Goal: Task Accomplishment & Management: Use online tool/utility

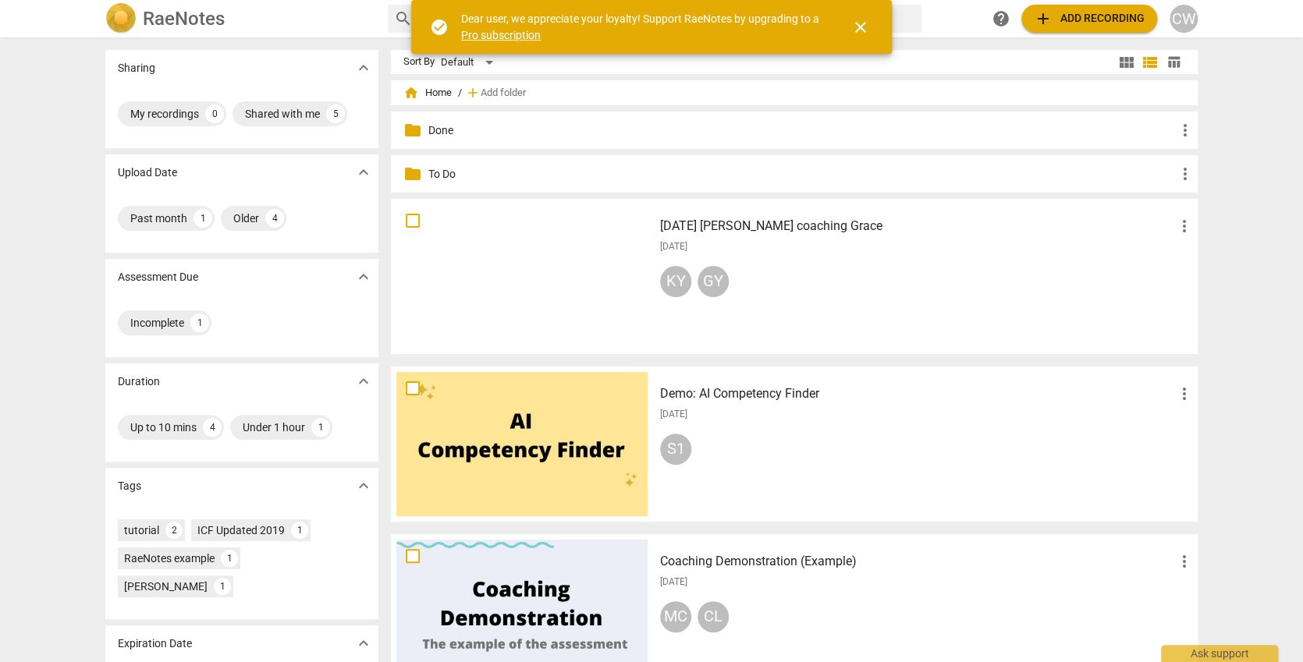
click at [1180, 225] on span "more_vert" at bounding box center [1184, 226] width 19 height 19
click at [1183, 229] on li "Move" at bounding box center [1201, 226] width 59 height 37
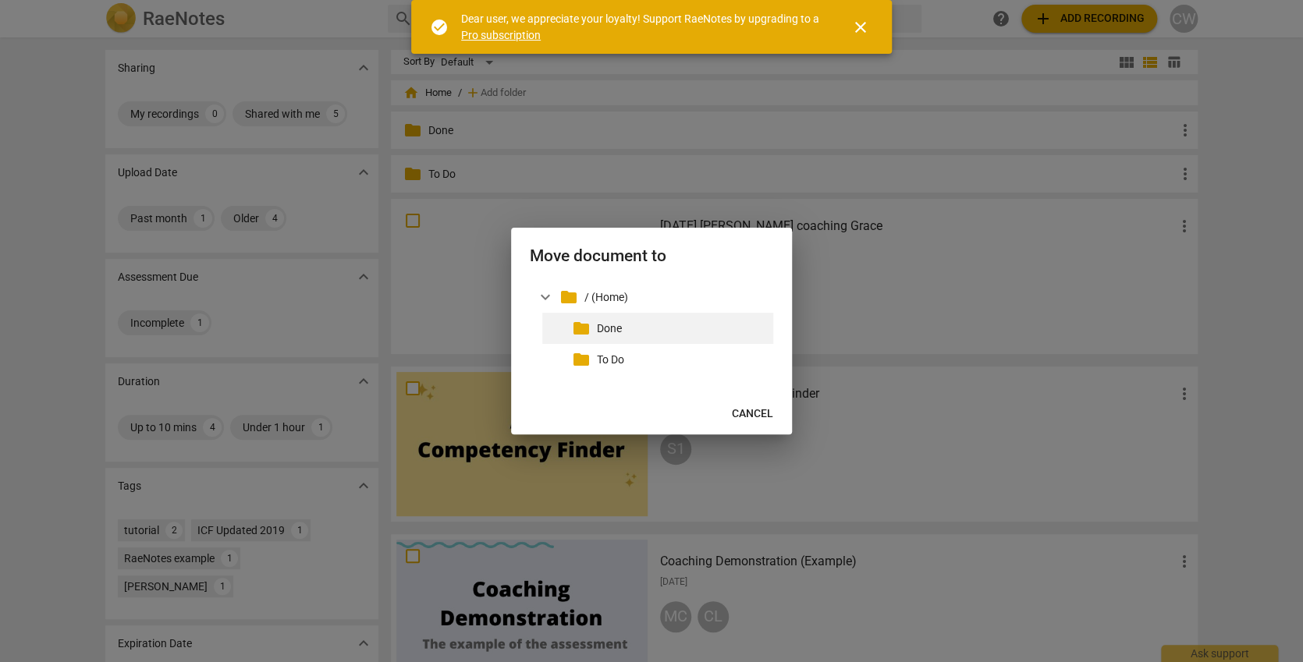
click at [619, 324] on p "Done" at bounding box center [682, 329] width 170 height 16
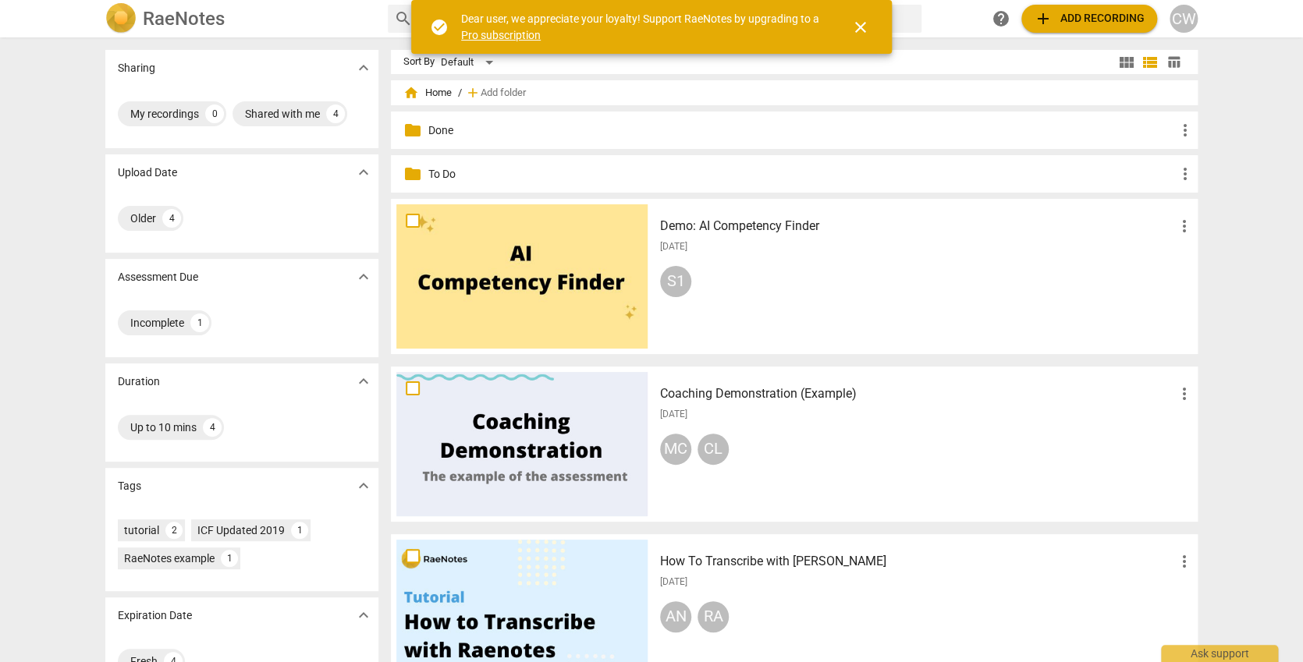
click at [1084, 20] on span "add Add recording" at bounding box center [1089, 18] width 111 height 19
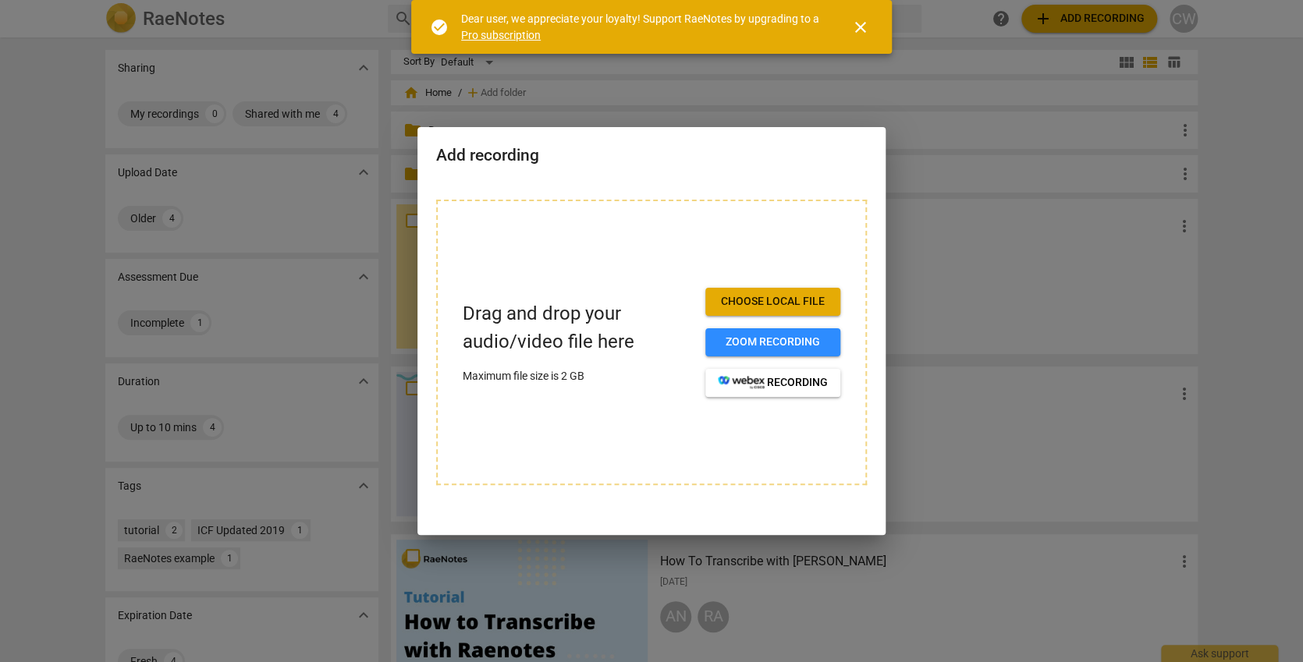
click at [716, 304] on button "Choose local file" at bounding box center [772, 302] width 135 height 28
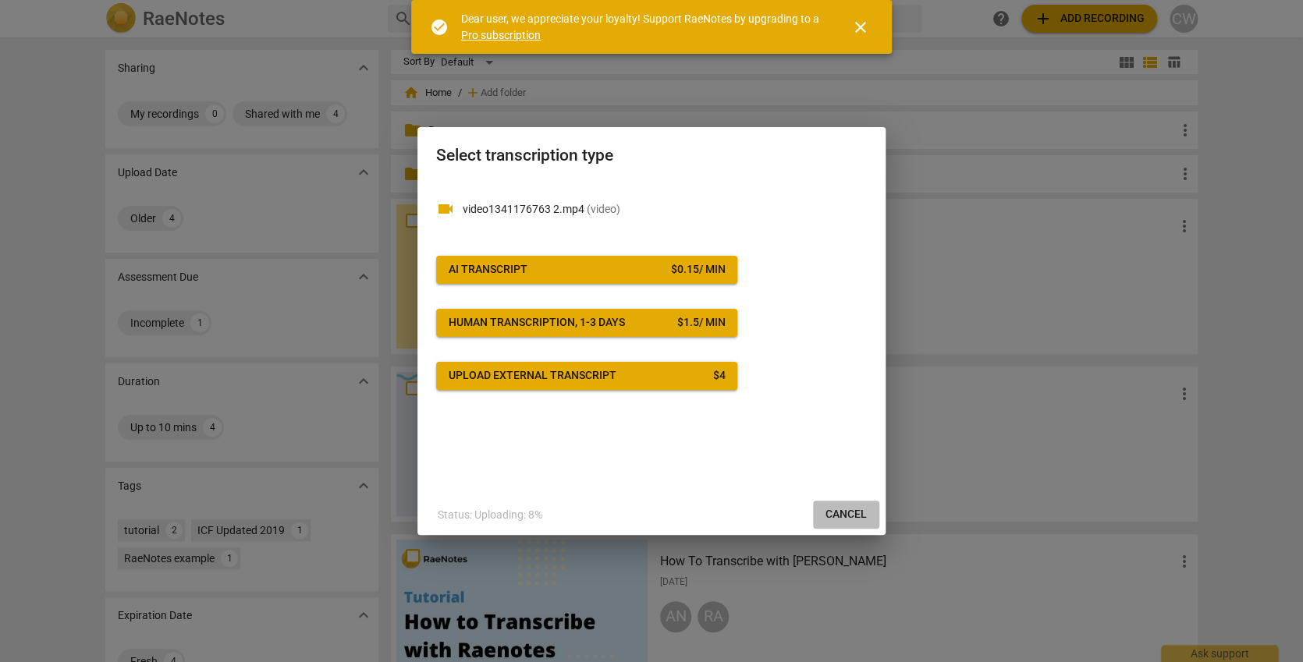
click at [836, 508] on span "Cancel" at bounding box center [845, 515] width 41 height 16
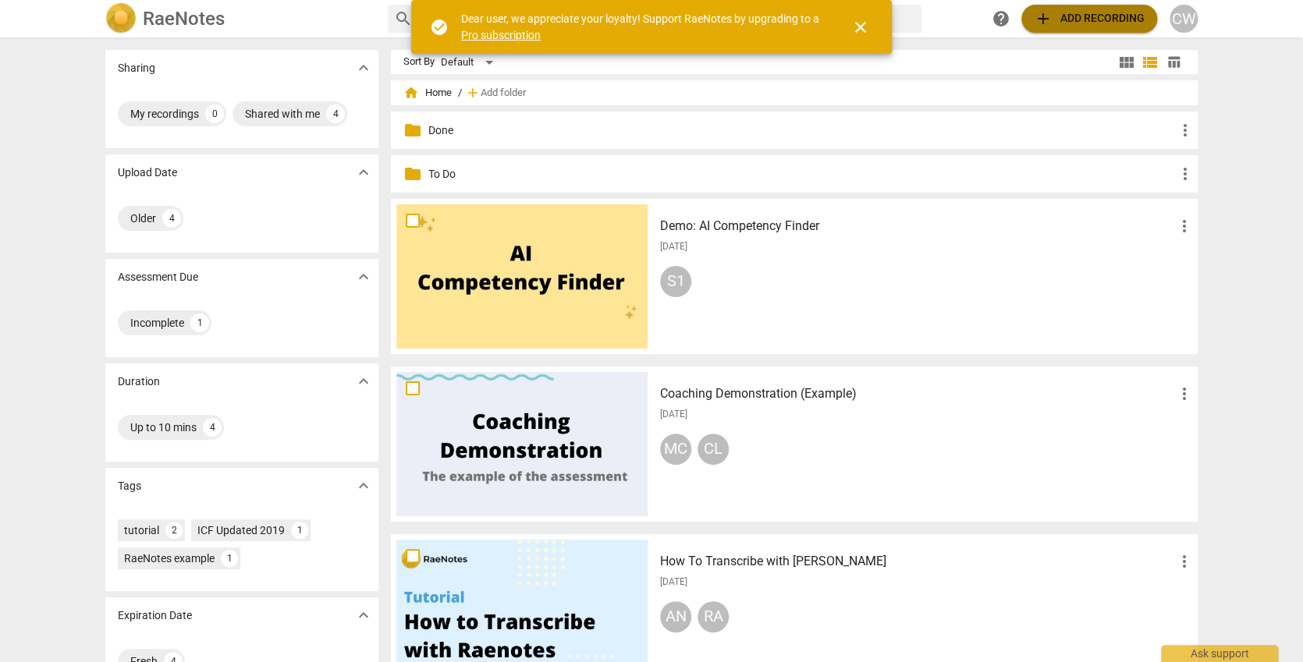
click at [1059, 20] on span "add Add recording" at bounding box center [1089, 18] width 111 height 19
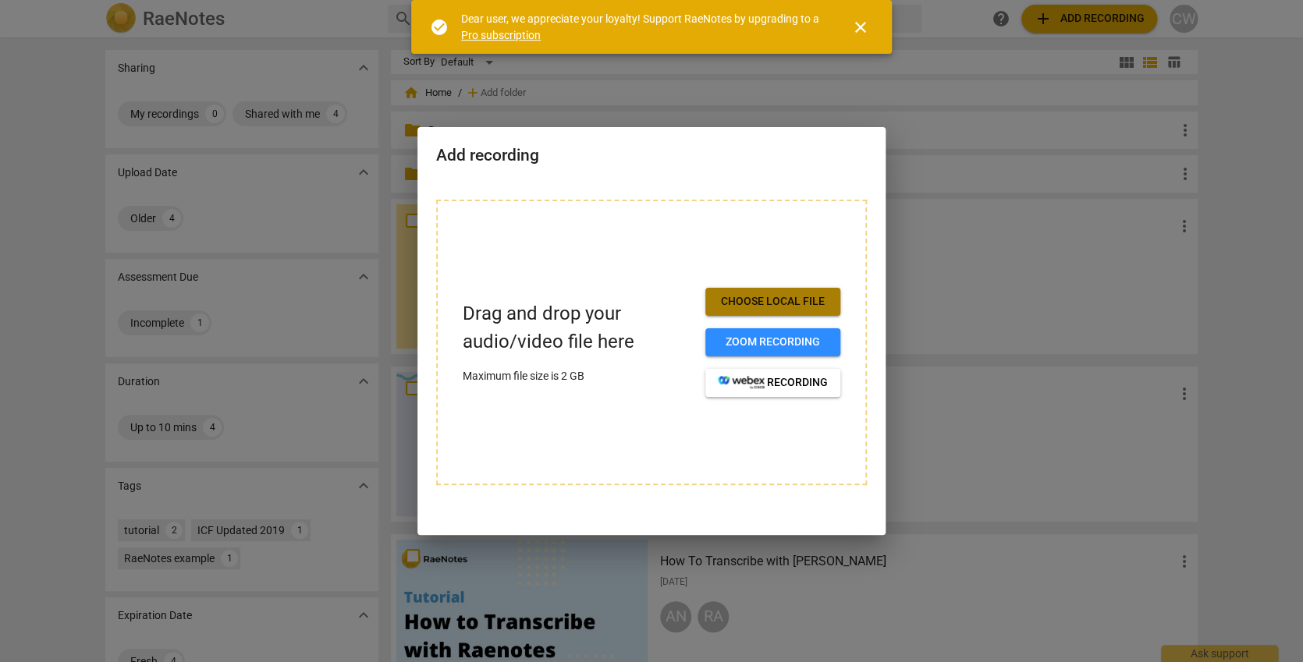
click at [784, 298] on span "Choose local file" at bounding box center [773, 302] width 110 height 16
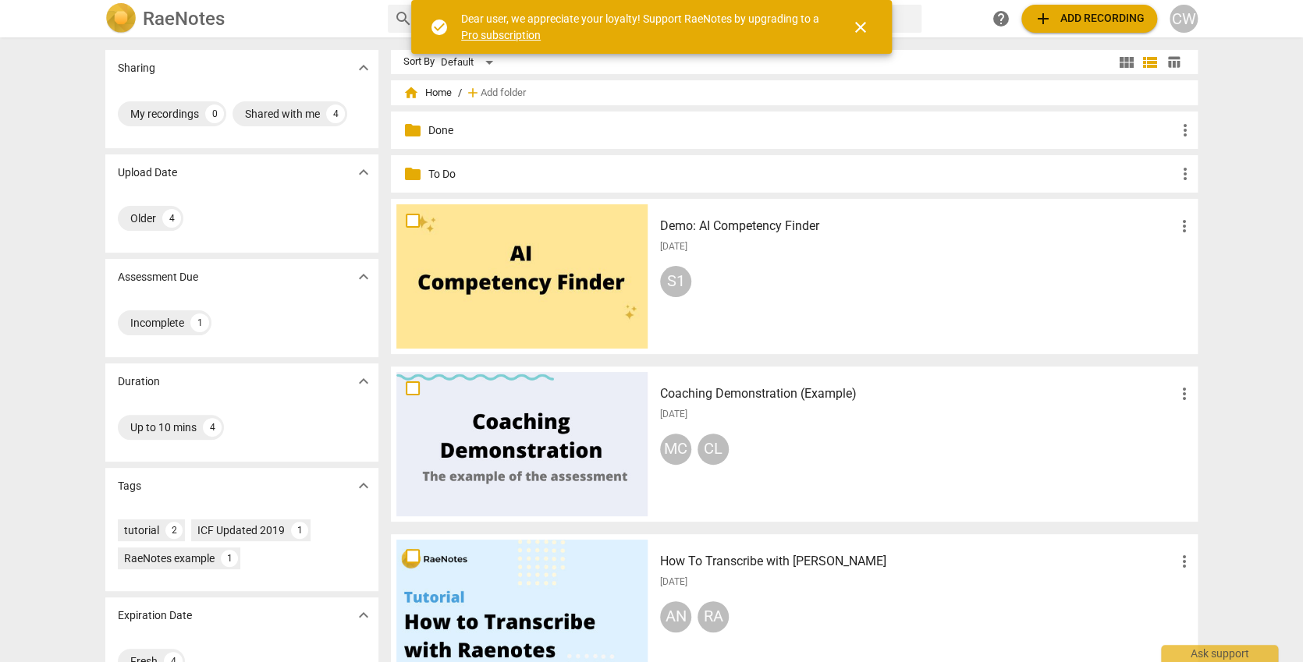
click at [622, 15] on span "add" at bounding box center [1043, 18] width 19 height 19
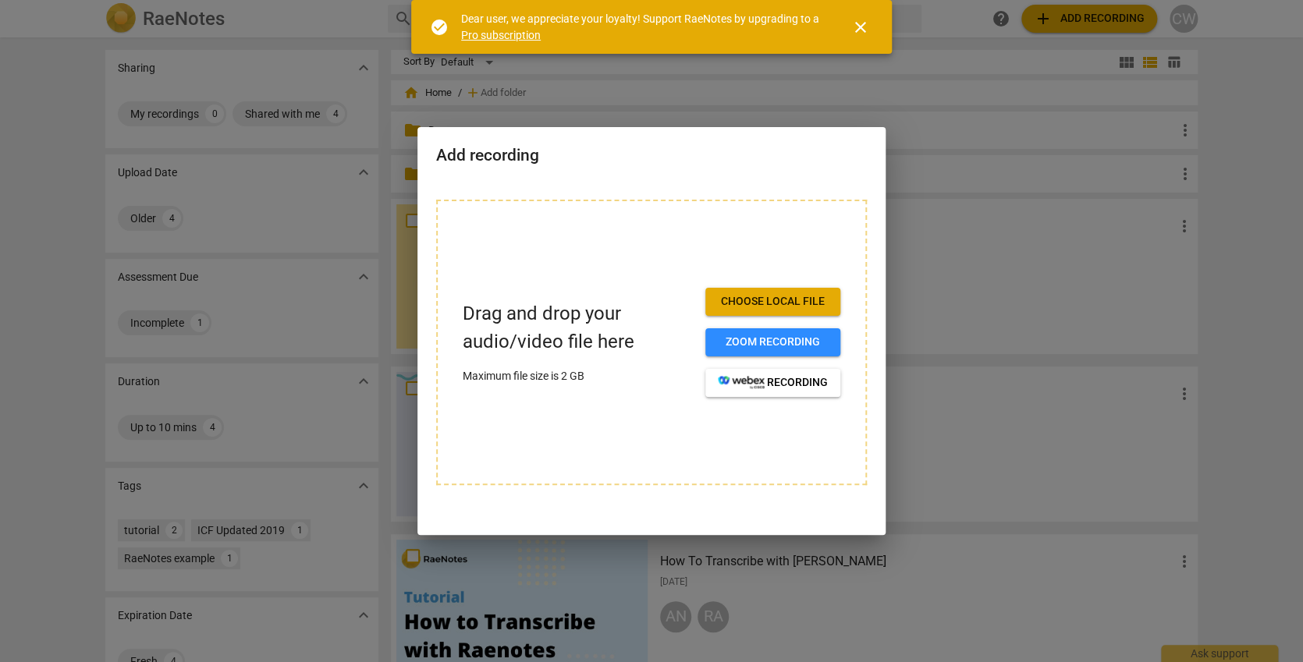
click at [622, 297] on span "Choose local file" at bounding box center [773, 302] width 110 height 16
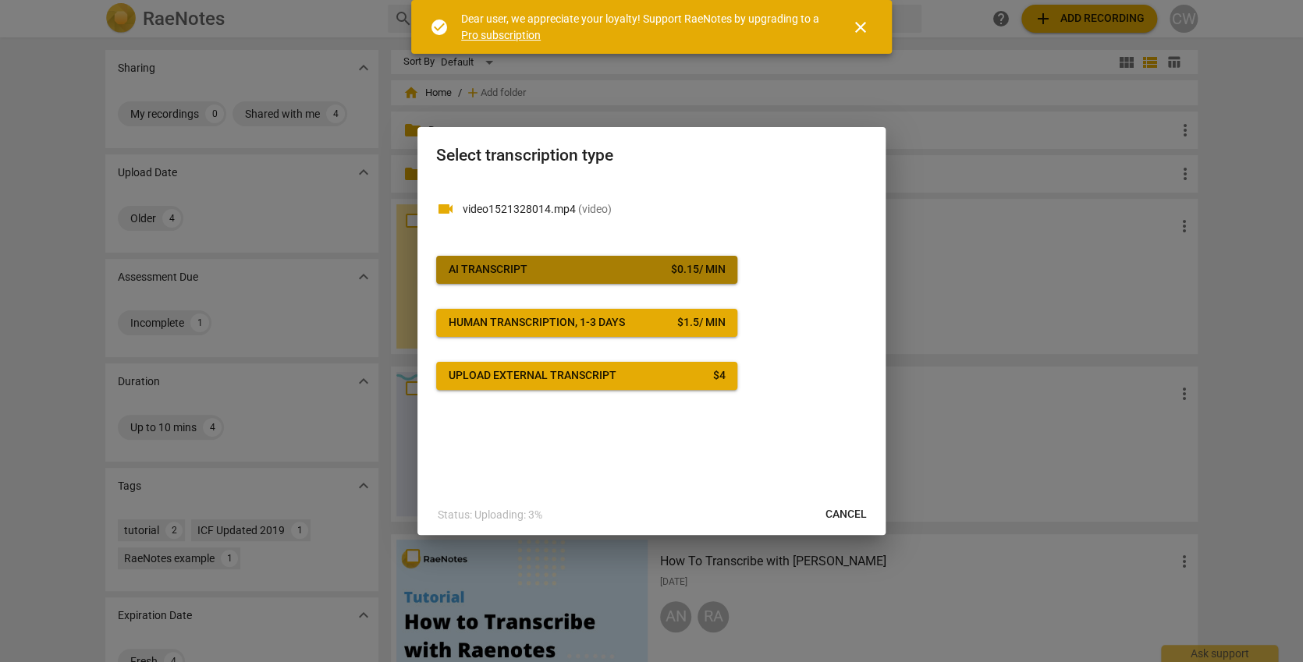
click at [601, 268] on span "AI Transcript $ 0.15 / min" at bounding box center [587, 270] width 276 height 16
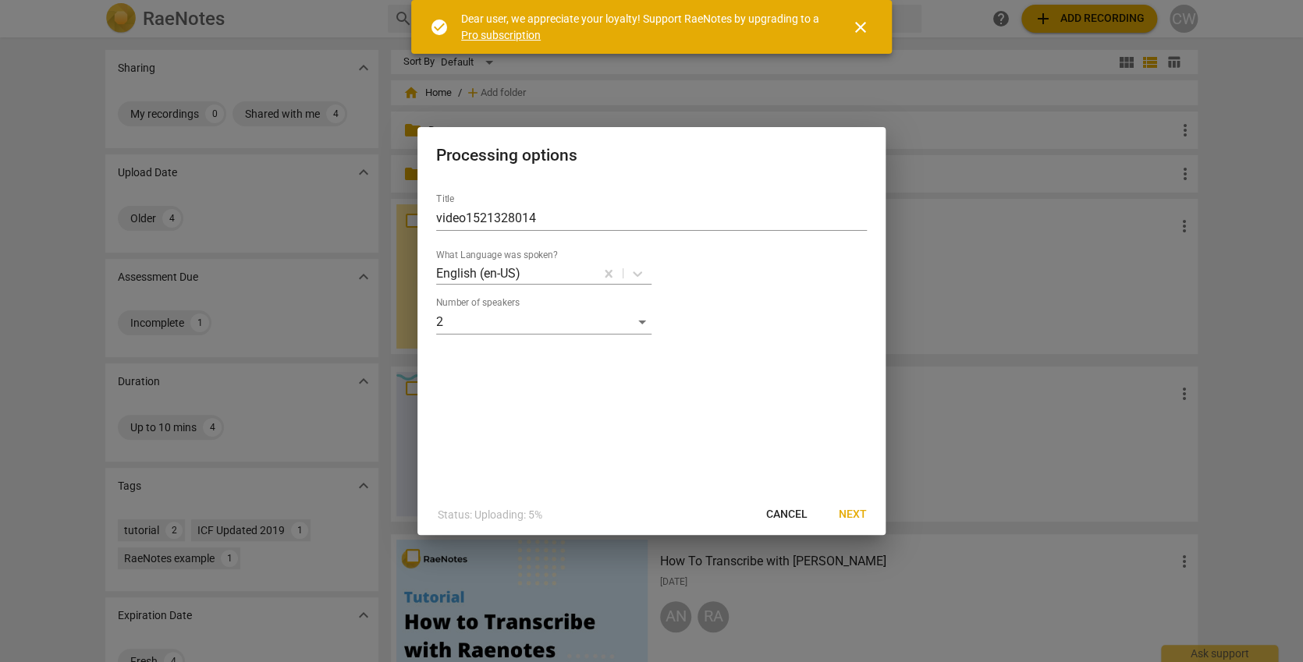
click at [622, 511] on span "Next" at bounding box center [853, 515] width 28 height 16
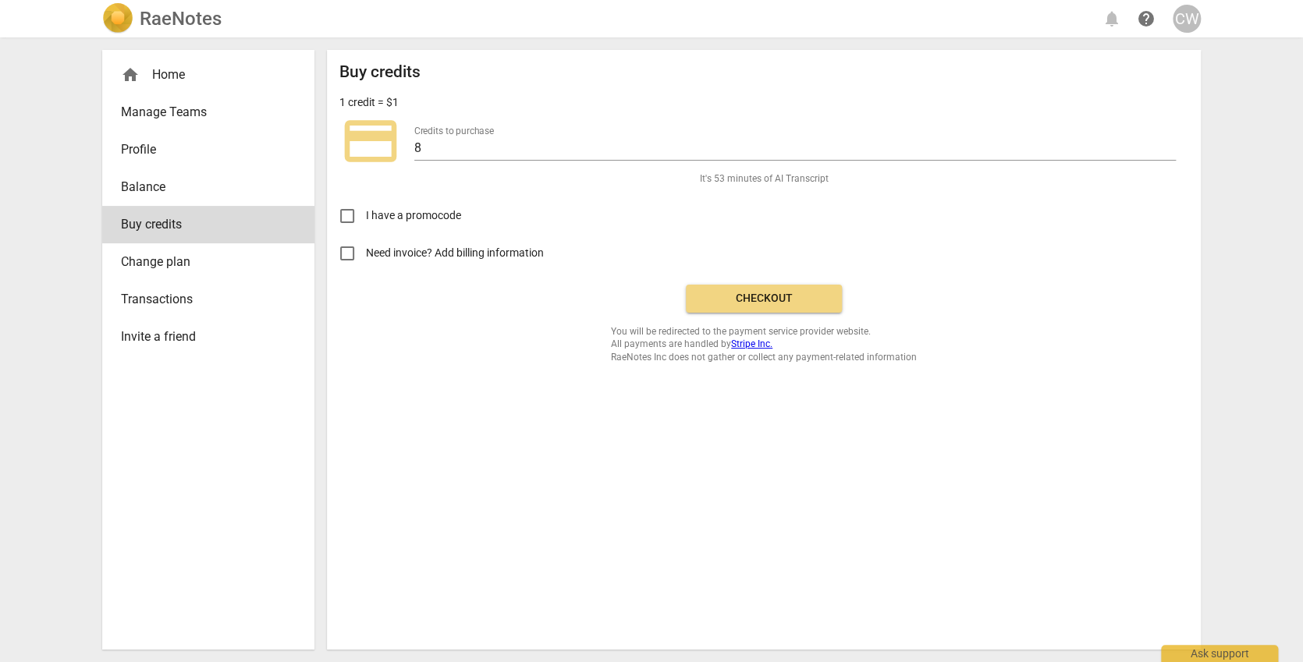
click at [622, 291] on span "Checkout" at bounding box center [763, 299] width 131 height 16
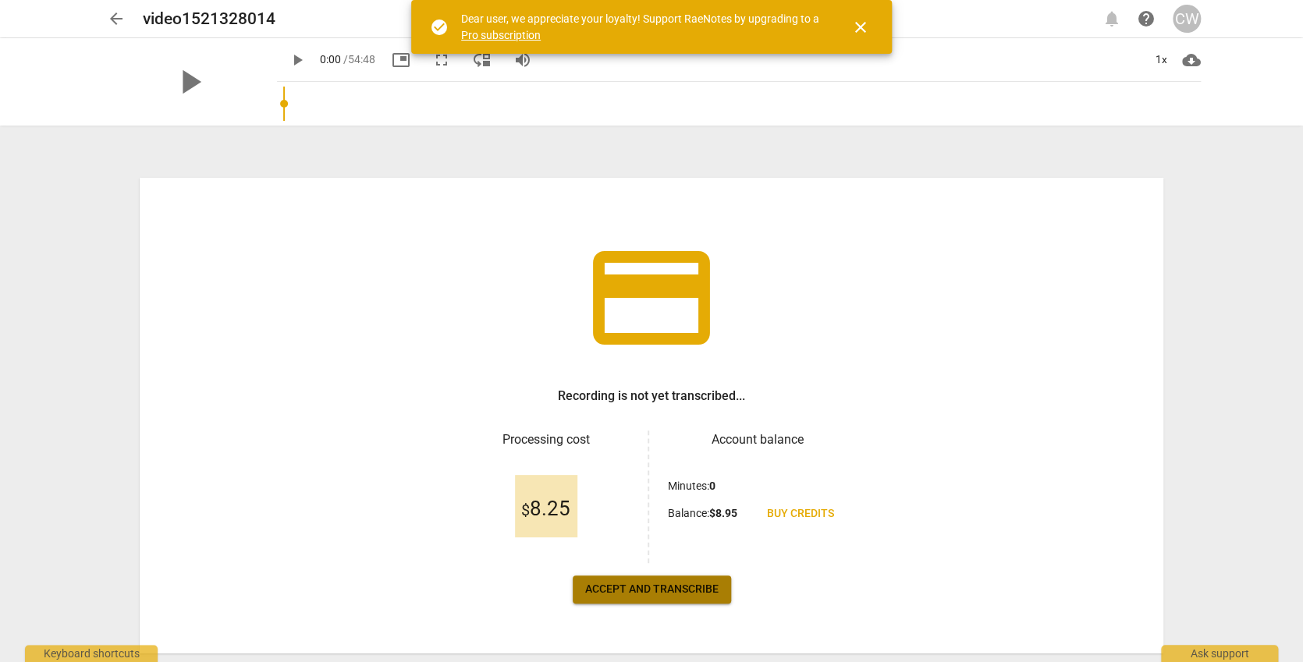
click at [675, 584] on span "Accept and transcribe" at bounding box center [651, 590] width 133 height 16
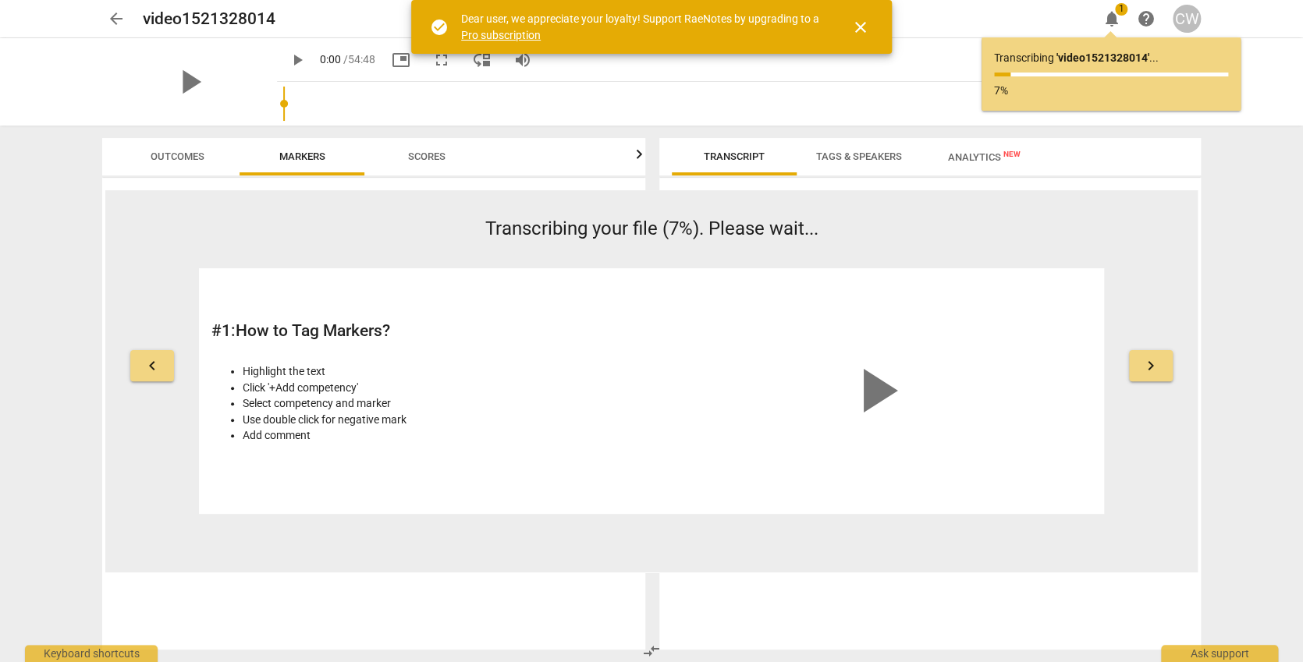
click at [1148, 366] on span "keyboard_arrow_right" at bounding box center [1150, 366] width 19 height 19
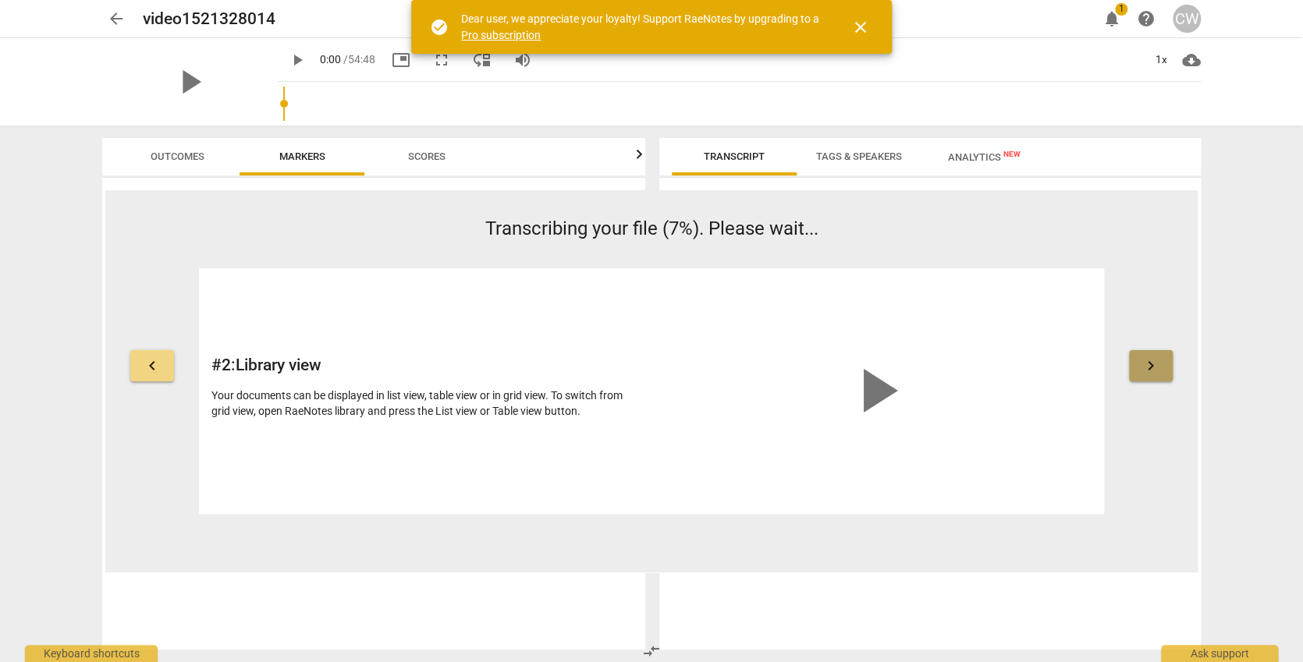
click at [1156, 364] on span "keyboard_arrow_right" at bounding box center [1150, 366] width 19 height 19
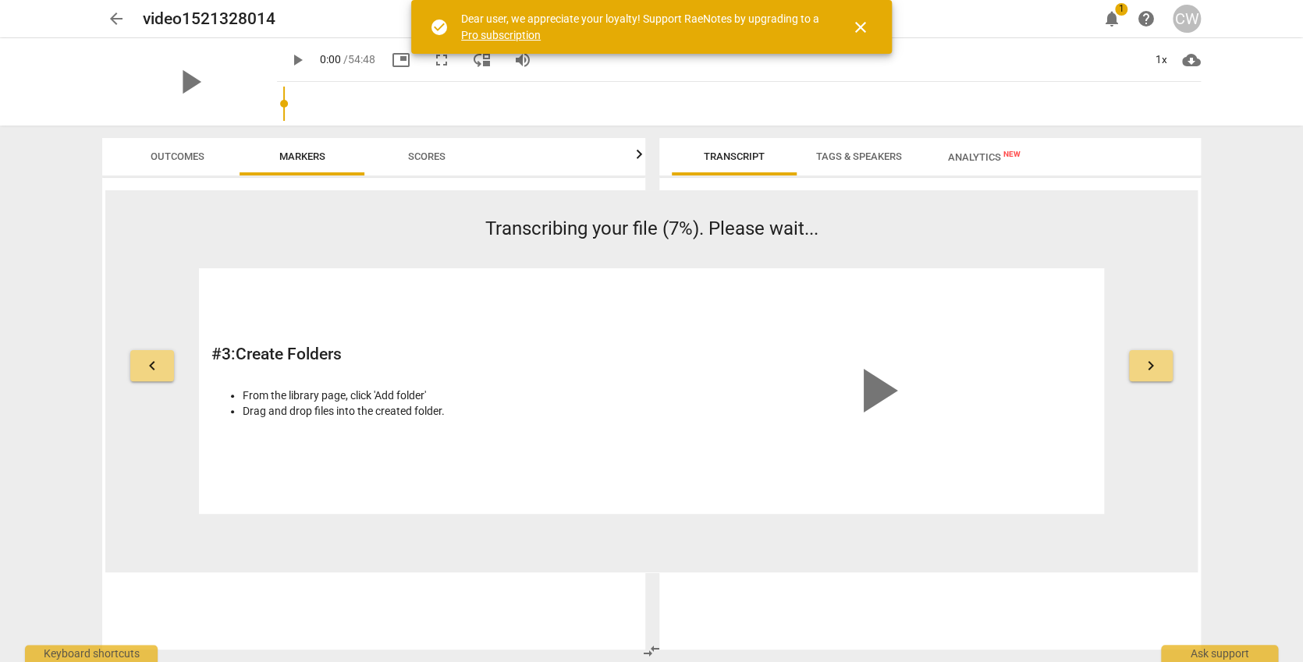
click at [1153, 365] on span "keyboard_arrow_right" at bounding box center [1150, 366] width 19 height 19
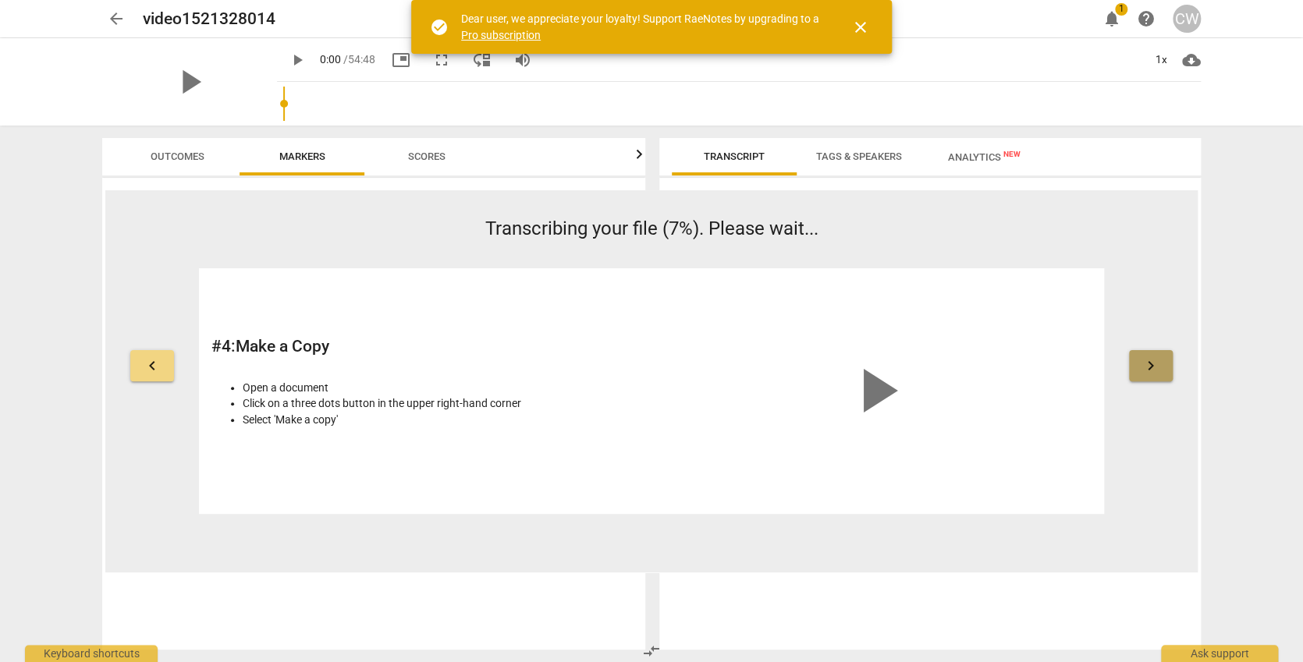
click at [1152, 365] on span "keyboard_arrow_right" at bounding box center [1150, 366] width 19 height 19
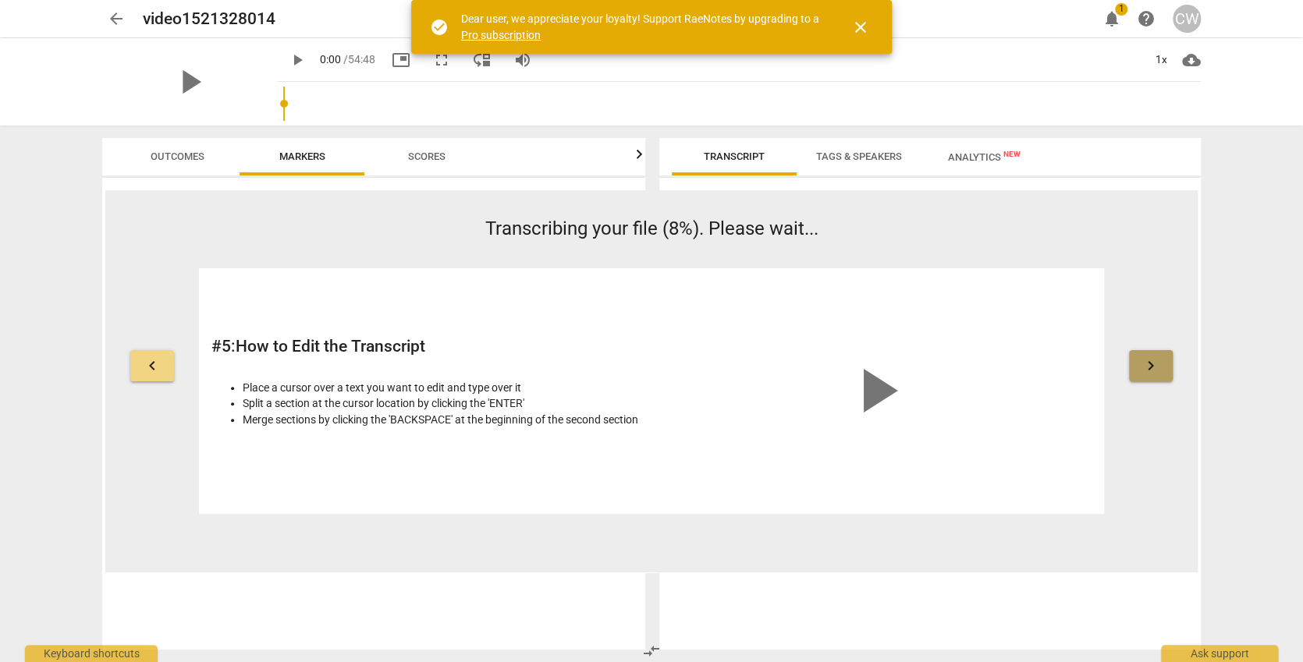
click at [1147, 367] on span "keyboard_arrow_right" at bounding box center [1150, 366] width 19 height 19
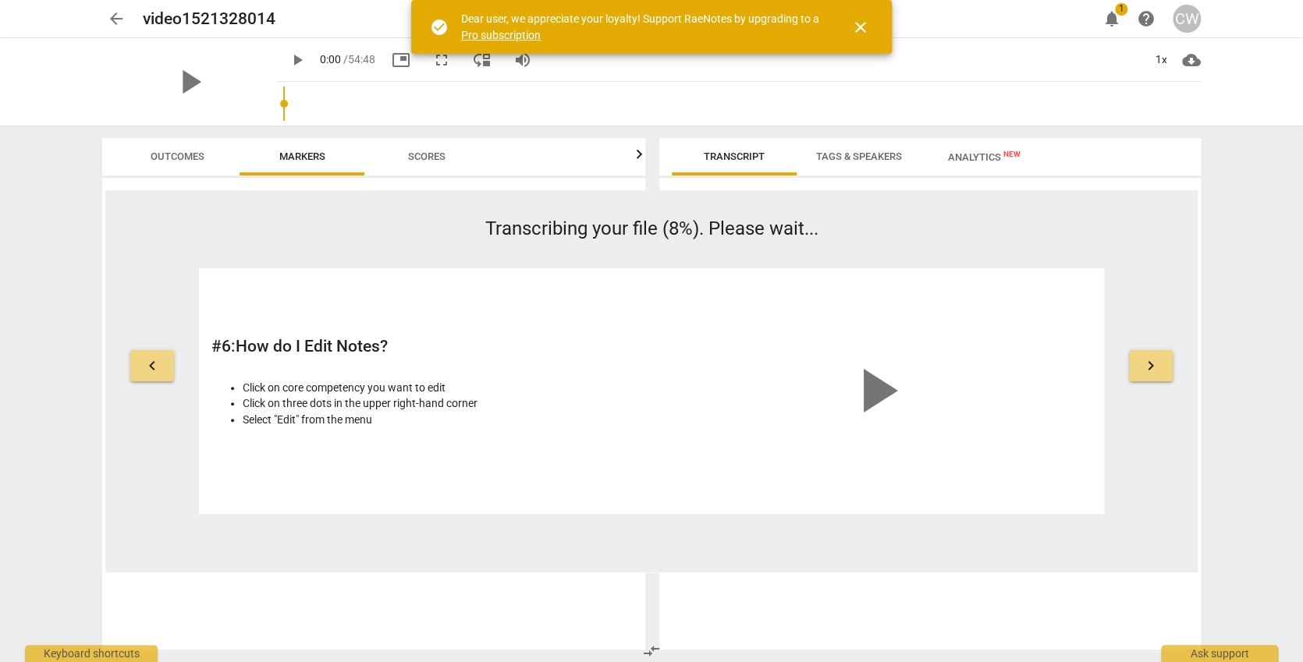
click at [1136, 373] on button "keyboard_arrow_right" at bounding box center [1151, 365] width 44 height 31
click at [1156, 364] on span "keyboard_arrow_right" at bounding box center [1150, 366] width 19 height 19
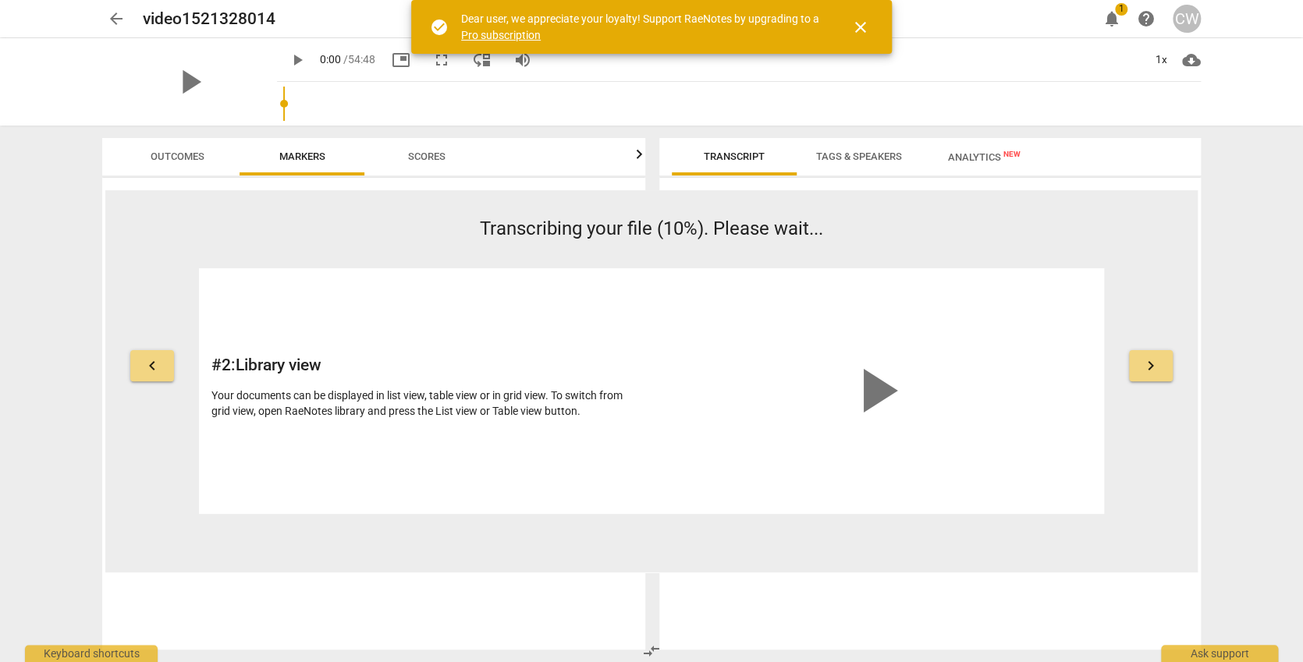
click at [874, 23] on span "close" at bounding box center [860, 27] width 37 height 19
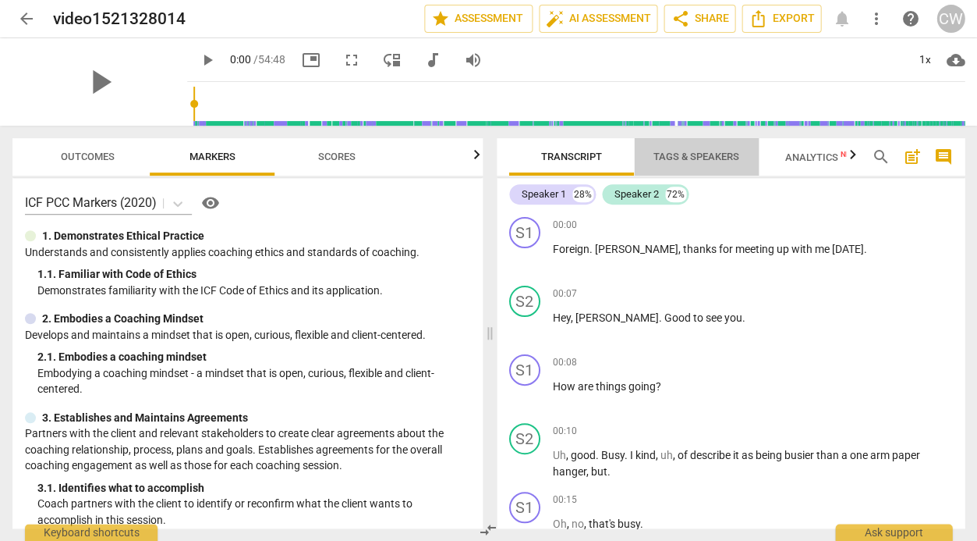
click at [710, 154] on span "Tags & Speakers" at bounding box center [697, 157] width 86 height 12
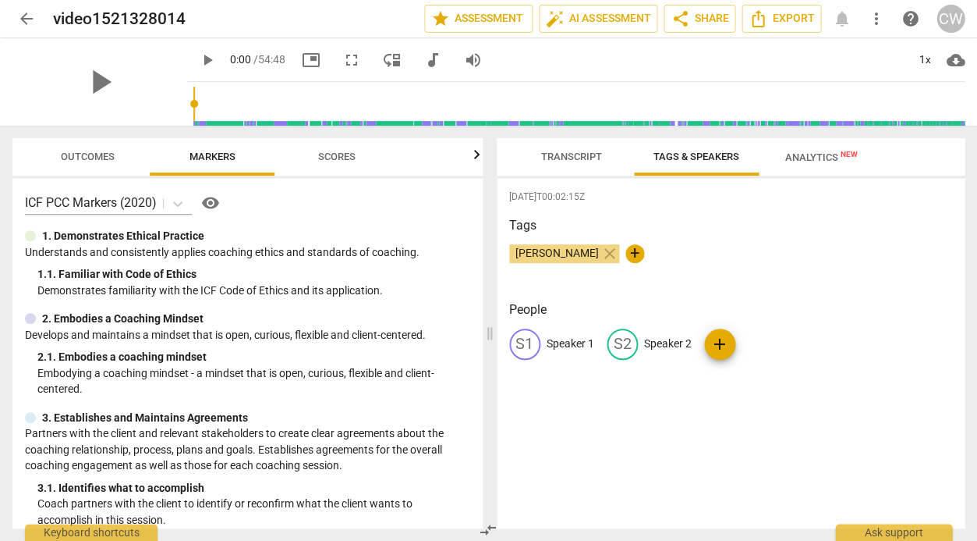
click at [581, 339] on p "Speaker 1" at bounding box center [571, 343] width 48 height 16
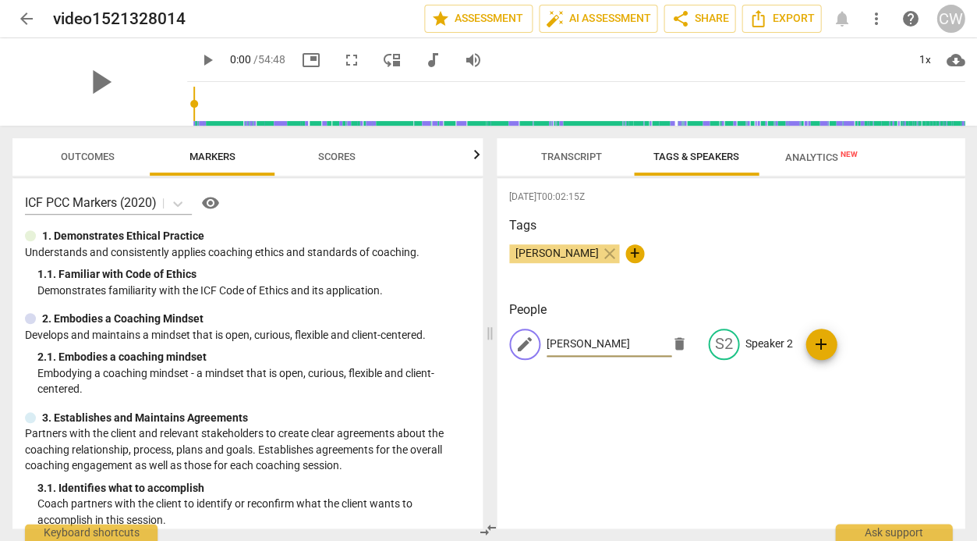
type input "[PERSON_NAME]"
click at [752, 340] on p "Speaker 2" at bounding box center [770, 343] width 48 height 16
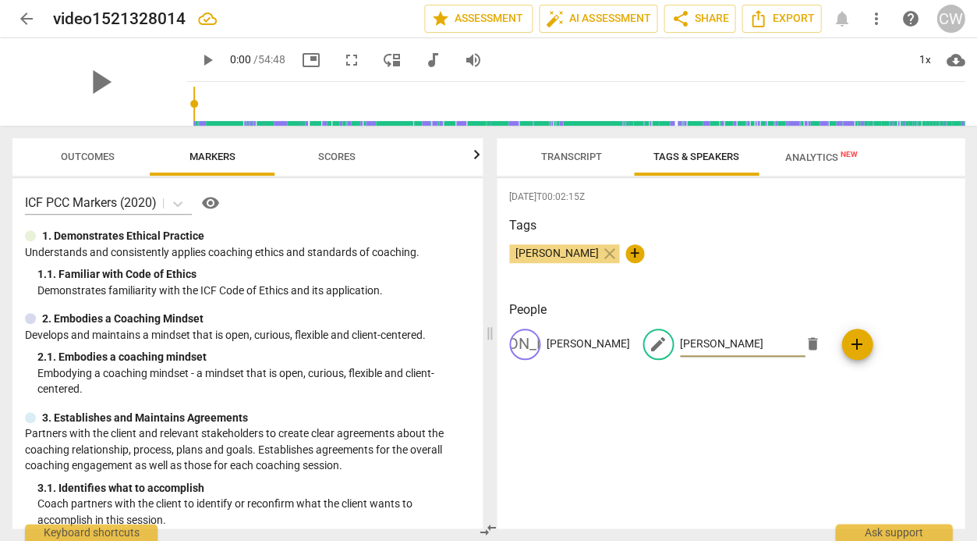
type input "[PERSON_NAME]"
click at [807, 150] on span "Analytics New" at bounding box center [821, 156] width 110 height 23
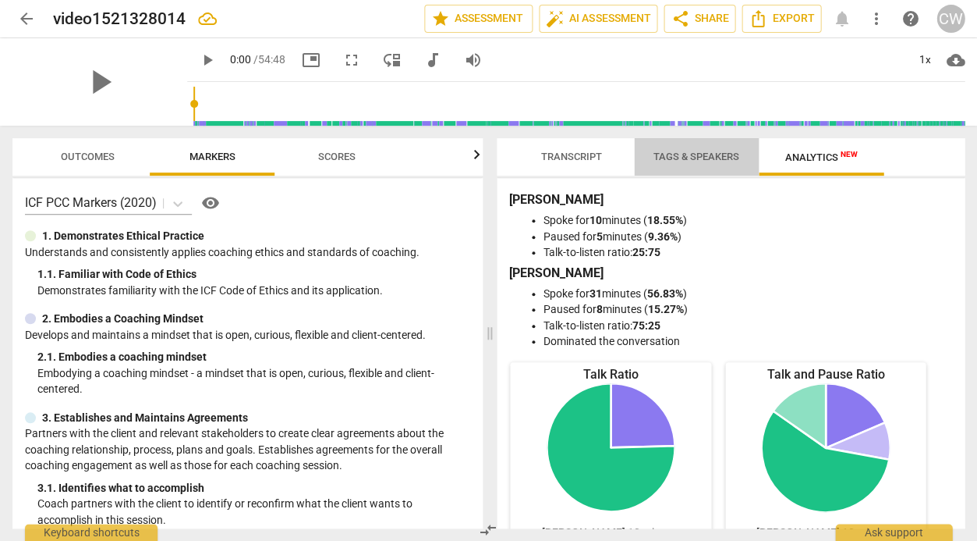
click at [704, 154] on span "Tags & Speakers" at bounding box center [697, 157] width 86 height 12
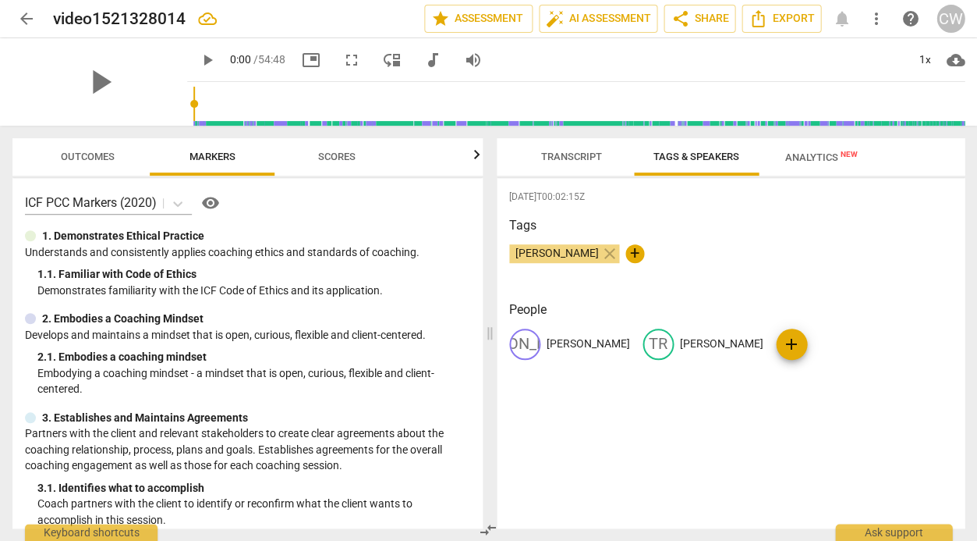
click at [591, 148] on span "Transcript" at bounding box center [572, 157] width 98 height 21
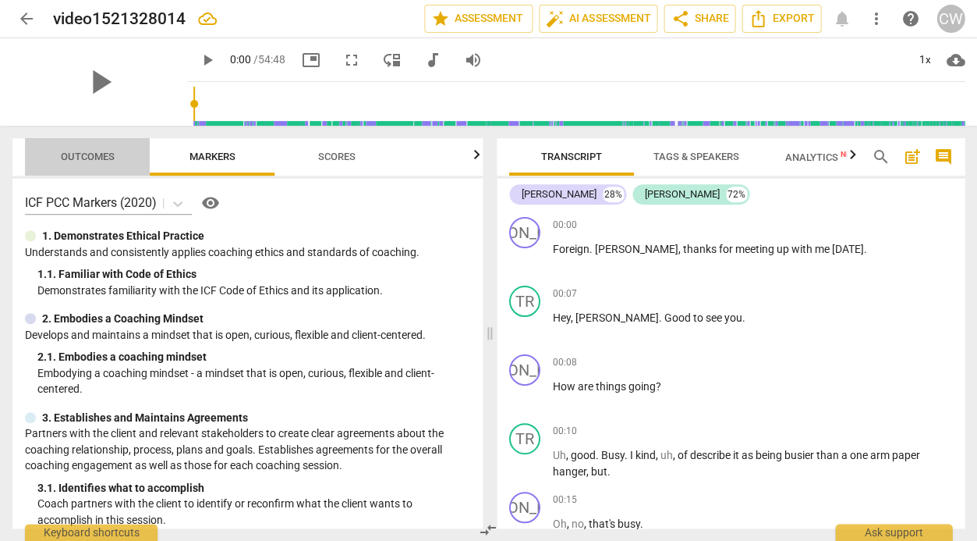
click at [112, 151] on span "Outcomes" at bounding box center [88, 157] width 54 height 12
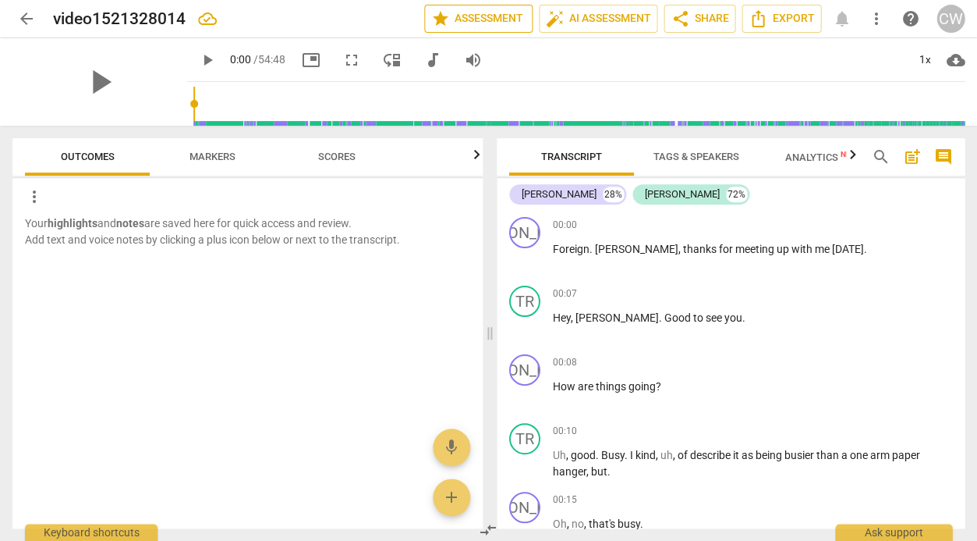
click at [481, 16] on span "star Assessment" at bounding box center [478, 18] width 94 height 19
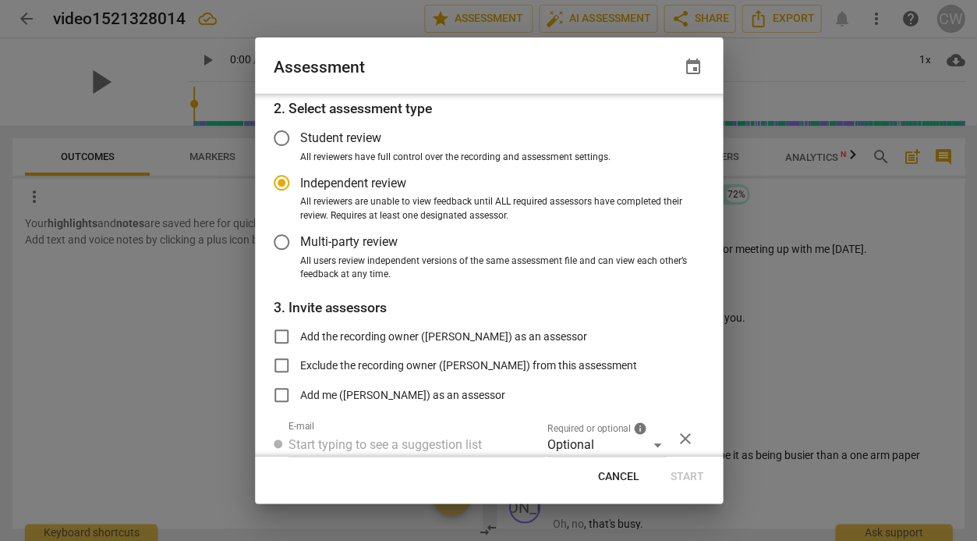
scroll to position [64, 0]
radio input "false"
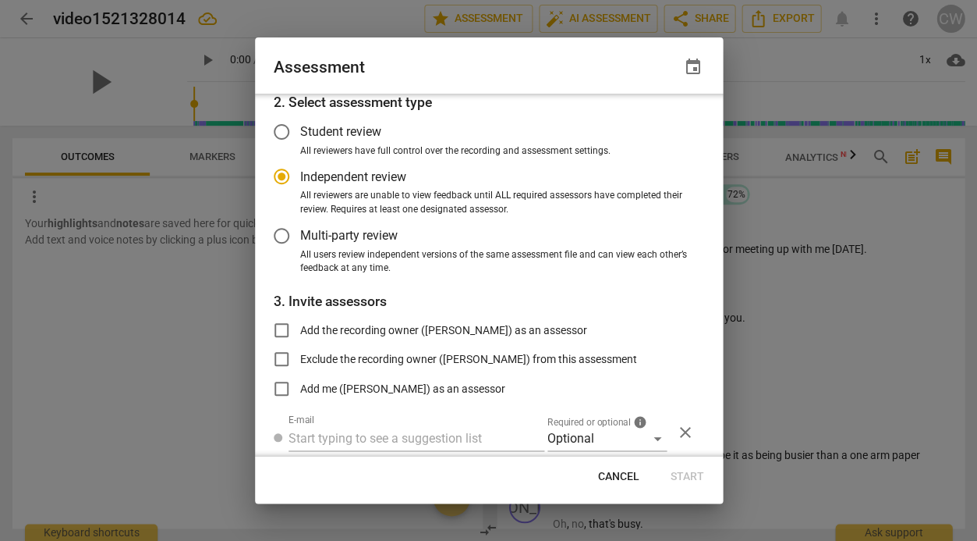
click at [438, 334] on span "Add the recording owner ([PERSON_NAME]) as an assessor" at bounding box center [443, 330] width 287 height 16
click at [300, 334] on input "Add the recording owner ([PERSON_NAME]) as an assessor" at bounding box center [281, 329] width 37 height 37
checkbox input "true"
radio input "false"
click at [690, 474] on span "Start" at bounding box center [688, 477] width 34 height 16
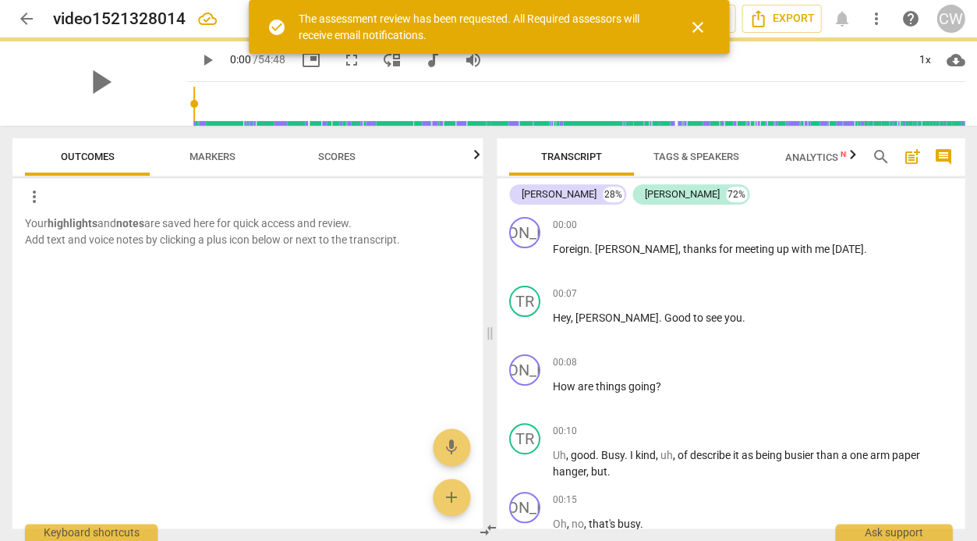
scroll to position [0, 0]
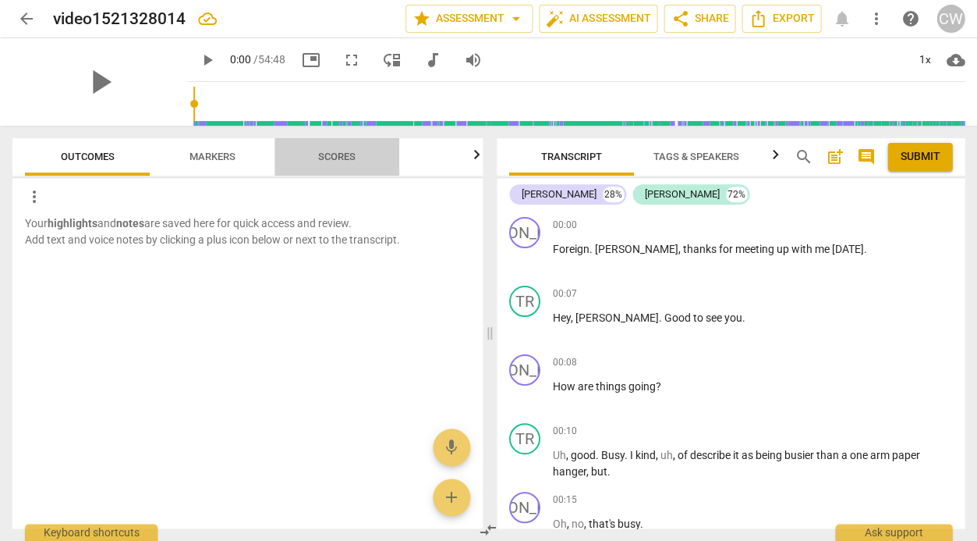
click at [344, 151] on span "Scores" at bounding box center [336, 157] width 37 height 12
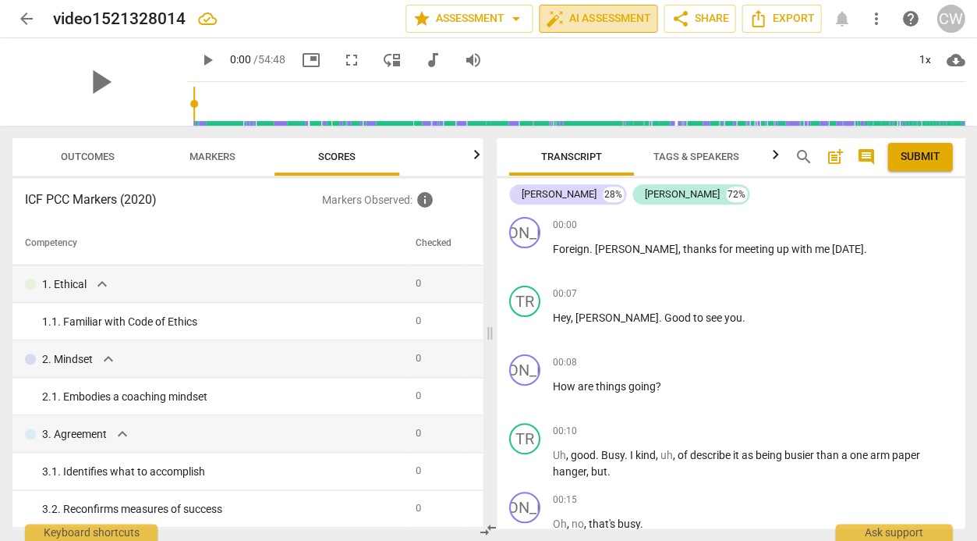
click at [588, 18] on span "auto_fix_high AI Assessment" at bounding box center [598, 18] width 105 height 19
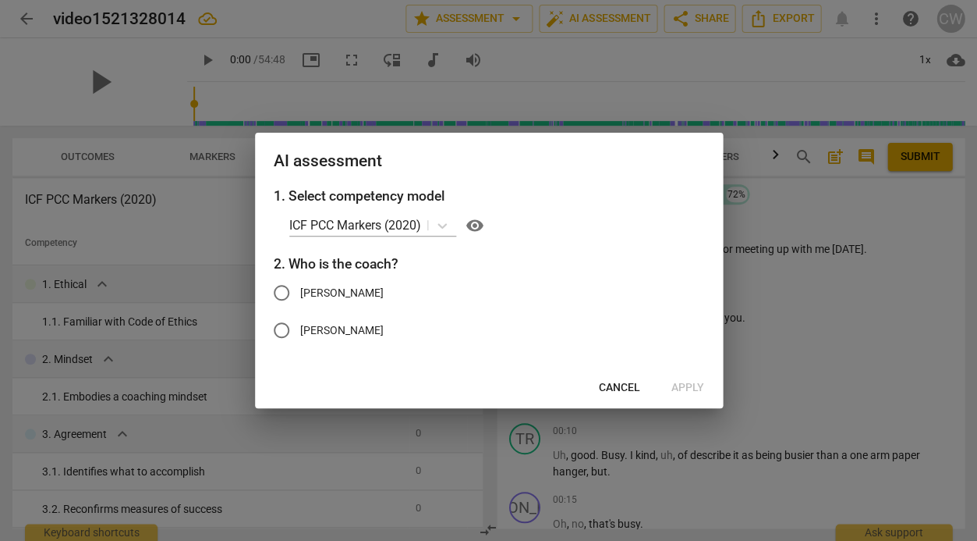
click at [353, 287] on label "[PERSON_NAME]" at bounding box center [477, 292] width 429 height 37
click at [300, 287] on input "[PERSON_NAME]" at bounding box center [281, 292] width 37 height 37
radio input "true"
click at [682, 389] on span "Apply" at bounding box center [688, 388] width 33 height 16
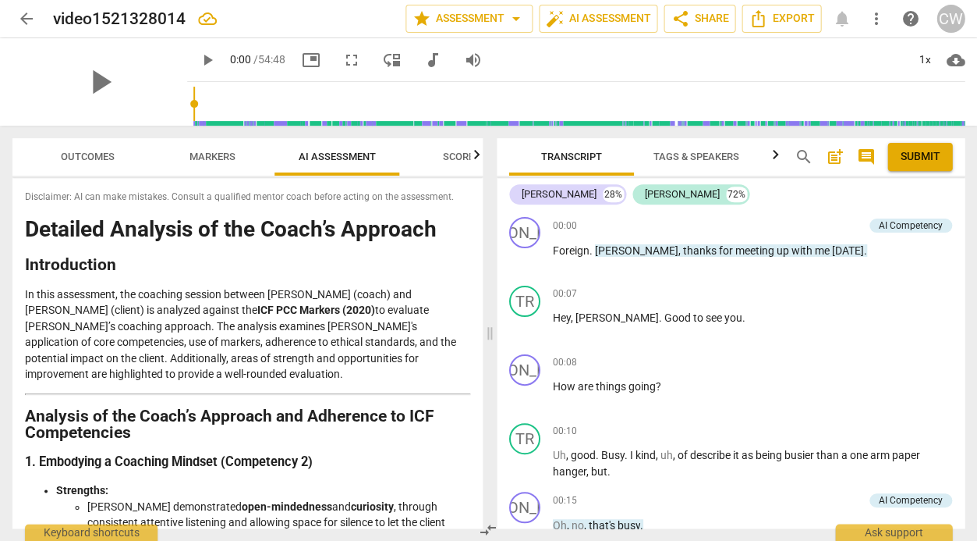
click at [90, 154] on span "Outcomes" at bounding box center [88, 157] width 54 height 12
